Goal: Check status: Check status

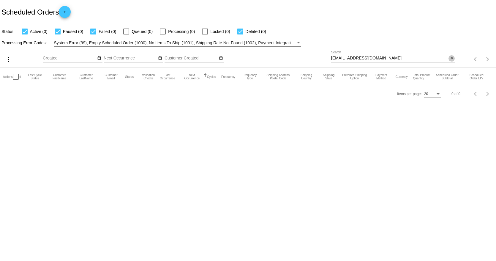
click at [452, 59] on mat-icon "close" at bounding box center [452, 58] width 4 height 5
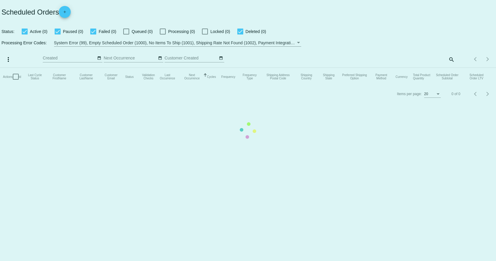
click at [452, 68] on mat-table "Actions Id Last Cycle Status Customer FirstName Customer LastName Customer Emai…" at bounding box center [248, 77] width 496 height 18
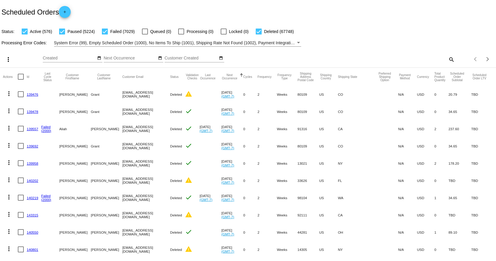
click at [448, 59] on mat-icon "search" at bounding box center [451, 59] width 7 height 9
click at [402, 57] on input "Search" at bounding box center [393, 58] width 124 height 5
paste input "[EMAIL_ADDRESS][DOMAIN_NAME]"
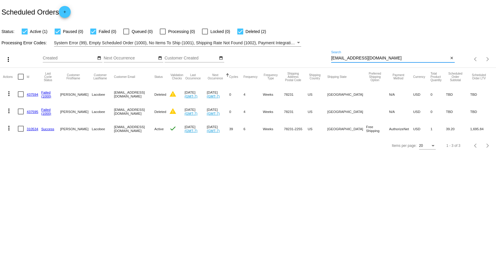
type input "[EMAIL_ADDRESS][DOMAIN_NAME]"
click at [32, 129] on link "310534" at bounding box center [33, 129] width 12 height 4
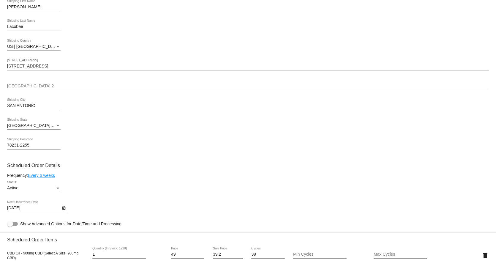
scroll to position [181, 0]
